Goal: Information Seeking & Learning: Compare options

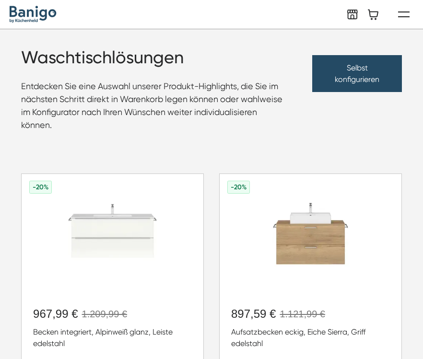
scroll to position [116, 0]
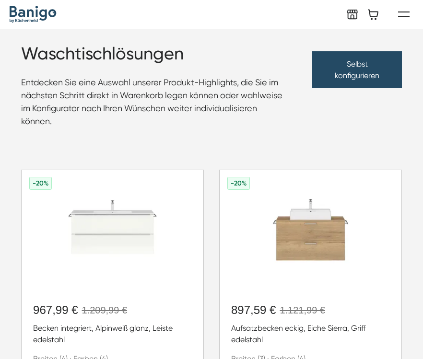
click at [343, 99] on div "Waschtischlösungen Entdecken Sie eine Auswahl unserer Produkt-Highlights, die S…" at bounding box center [211, 90] width 381 height 92
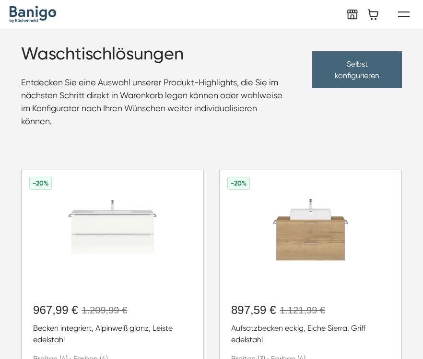
click at [346, 82] on link "Selbst konfigurieren" at bounding box center [356, 69] width 89 height 37
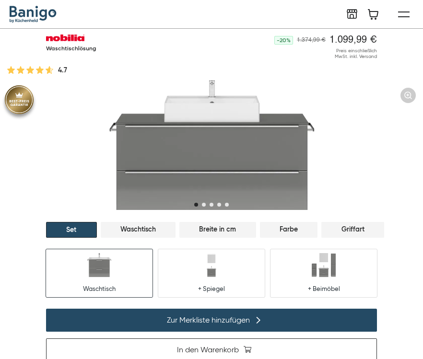
click at [152, 228] on div "Waschtisch" at bounding box center [138, 230] width 75 height 16
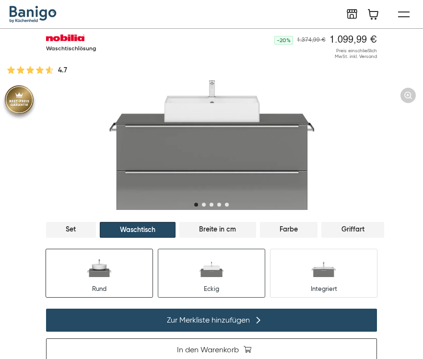
click at [121, 255] on div "Rund" at bounding box center [99, 273] width 106 height 48
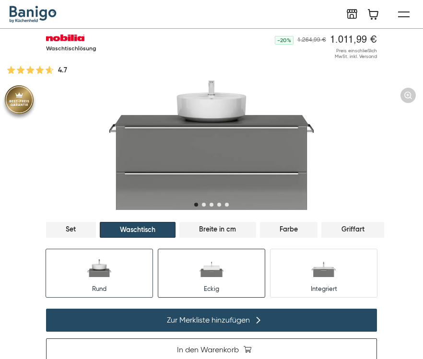
click at [213, 264] on img at bounding box center [211, 265] width 24 height 24
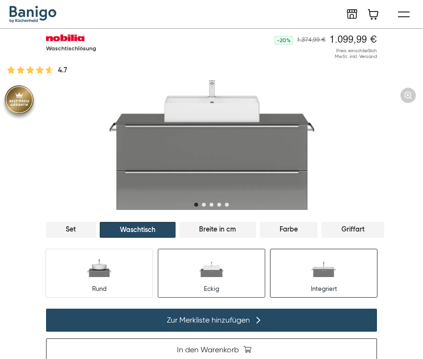
click at [307, 270] on div "Integriert" at bounding box center [323, 273] width 106 height 48
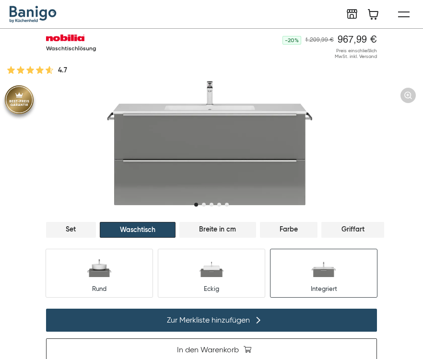
click at [151, 228] on div "Waschtisch" at bounding box center [138, 230] width 76 height 16
click at [95, 226] on div "Set" at bounding box center [71, 230] width 50 height 16
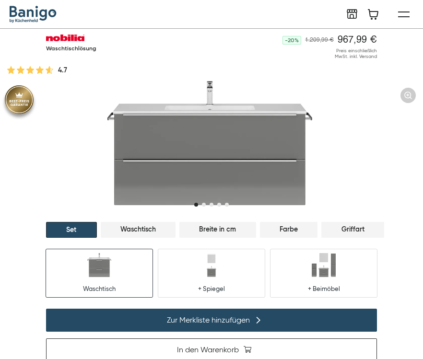
click at [260, 167] on img at bounding box center [211, 145] width 423 height 129
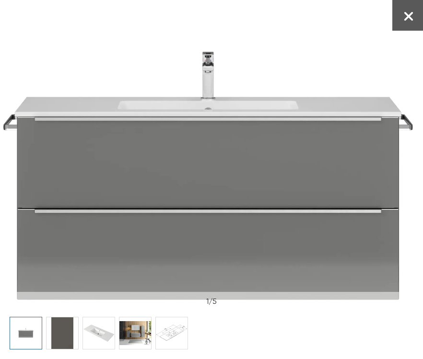
click at [406, 12] on button "button" at bounding box center [407, 15] width 31 height 31
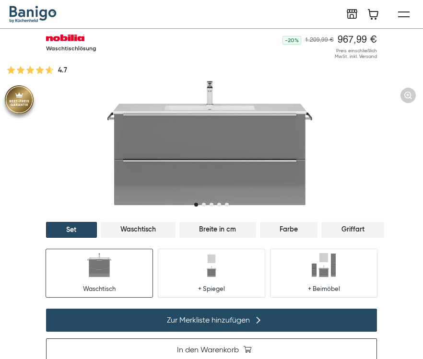
click at [140, 232] on div "Waschtisch" at bounding box center [138, 230] width 75 height 16
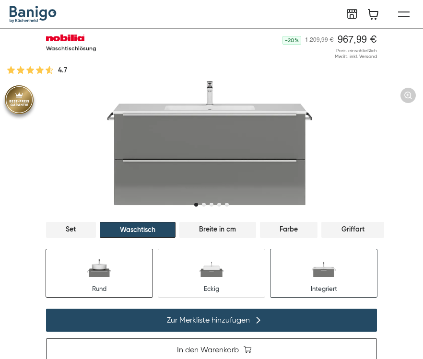
click at [105, 278] on div "Rund" at bounding box center [99, 273] width 106 height 48
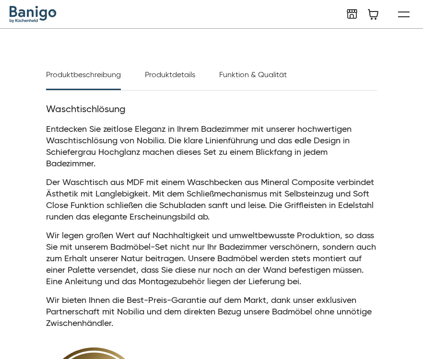
scroll to position [458, 0]
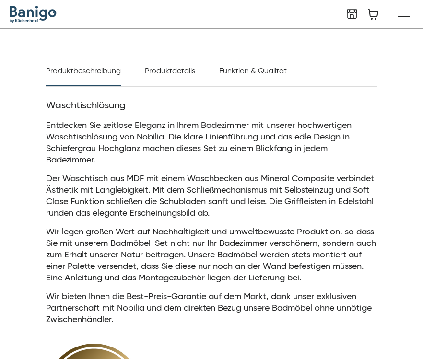
click at [170, 70] on div "Produktdetails" at bounding box center [170, 75] width 50 height 21
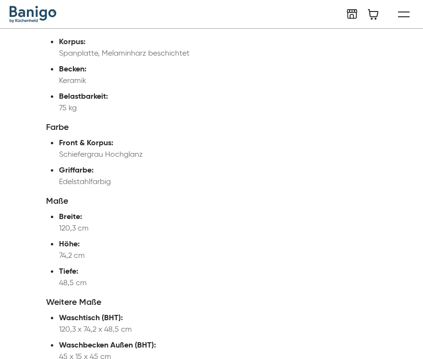
scroll to position [643, 0]
